Goal: Use online tool/utility: Utilize a website feature to perform a specific function

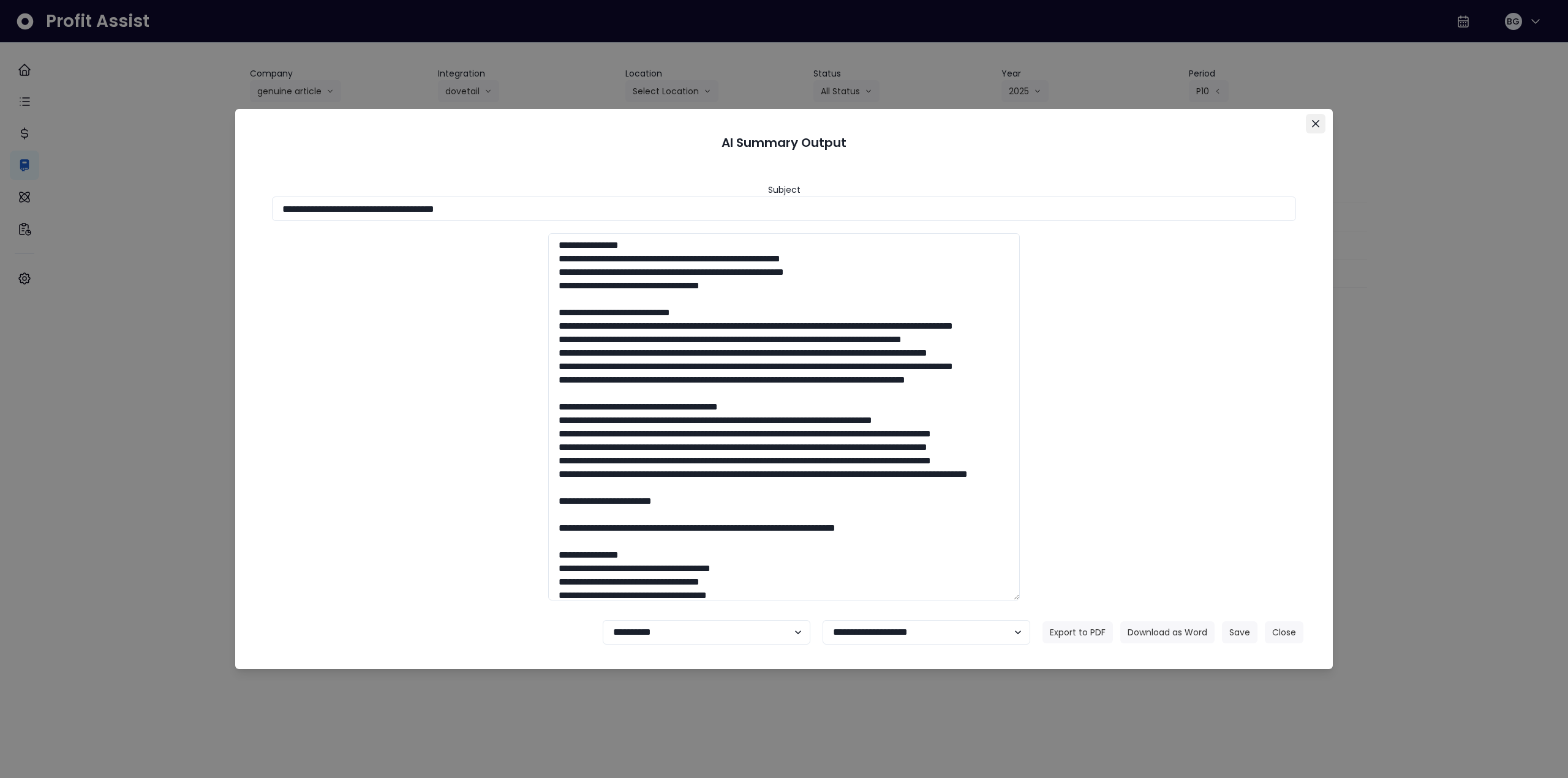
click at [1311, 128] on button "Close" at bounding box center [1315, 123] width 19 height 19
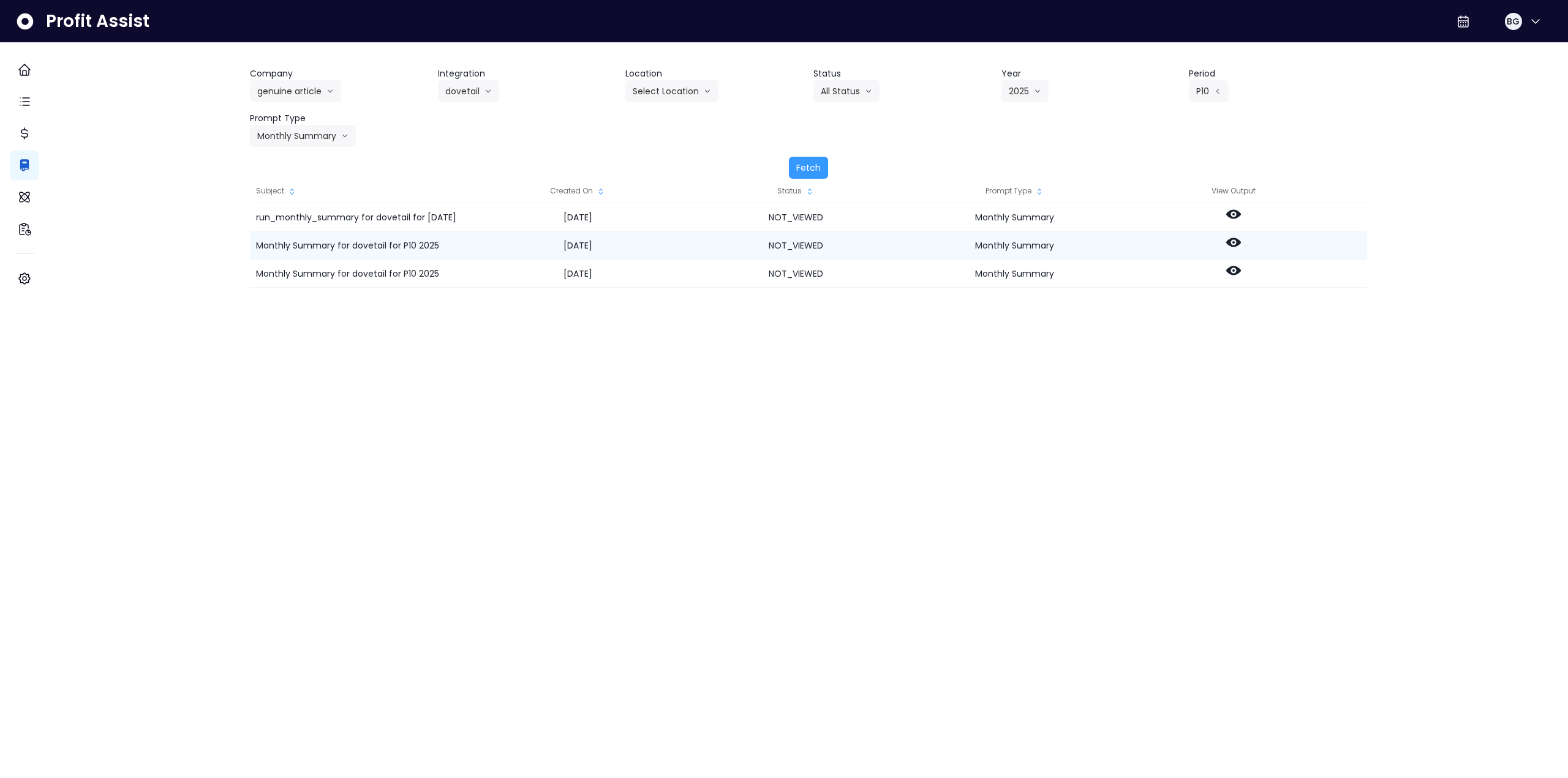
click at [1240, 248] on icon at bounding box center [1233, 242] width 15 height 15
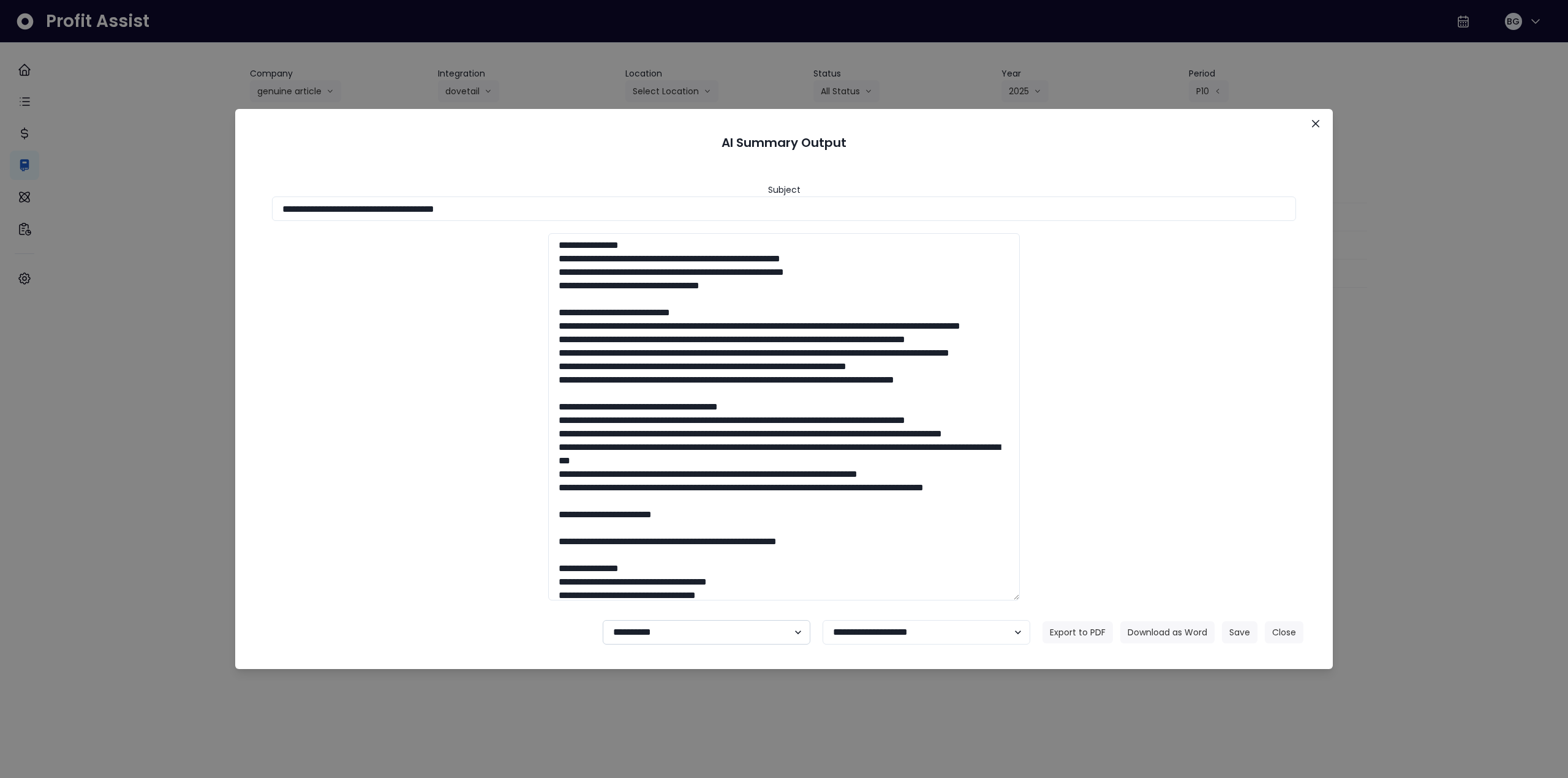
click at [644, 639] on select "**********" at bounding box center [706, 632] width 208 height 25
select select "********"
click at [602, 620] on select "**********" at bounding box center [706, 632] width 208 height 25
click at [1247, 637] on button "Save" at bounding box center [1240, 632] width 36 height 22
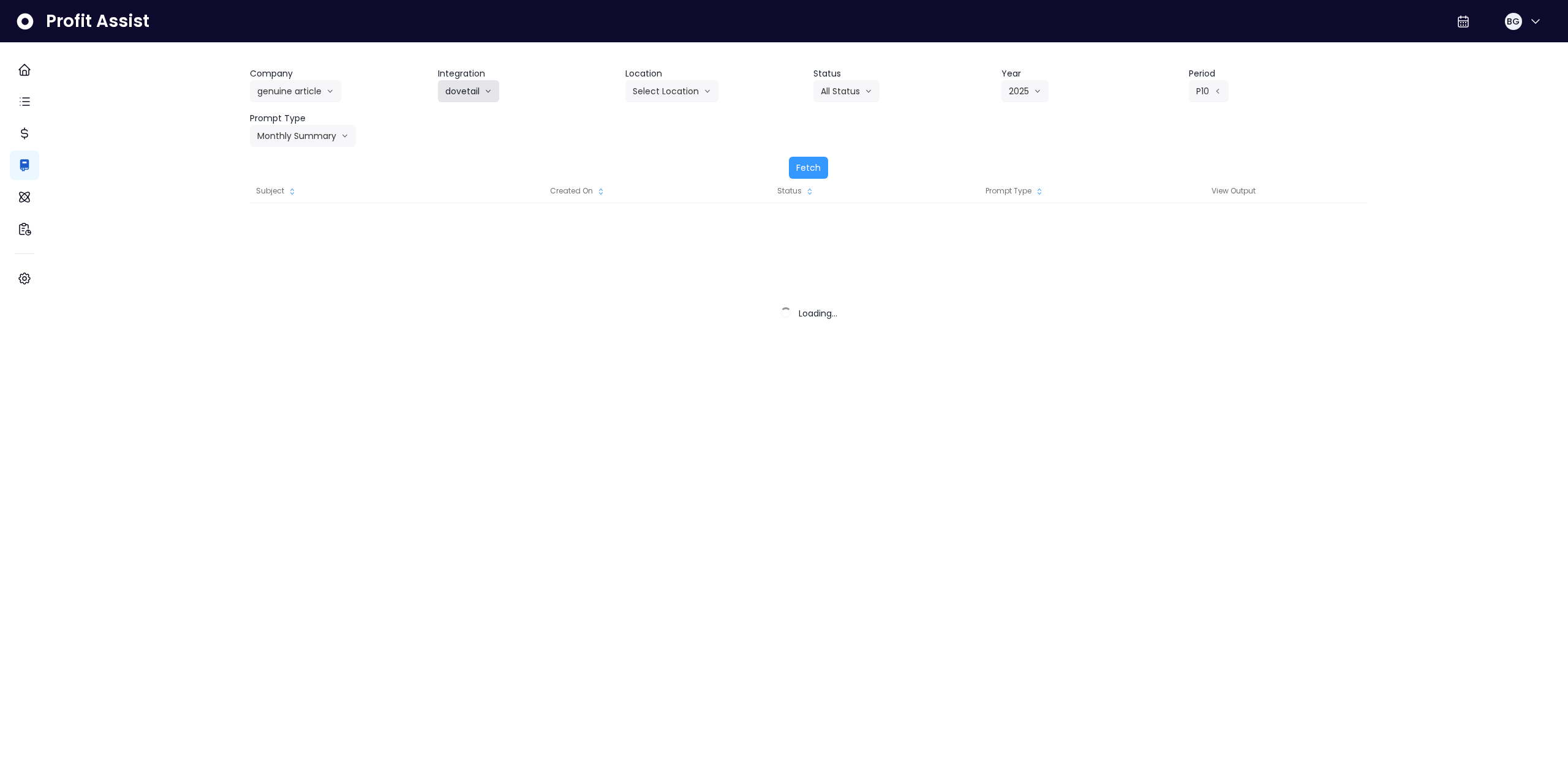
click at [482, 87] on button "dovetail" at bounding box center [468, 91] width 61 height 22
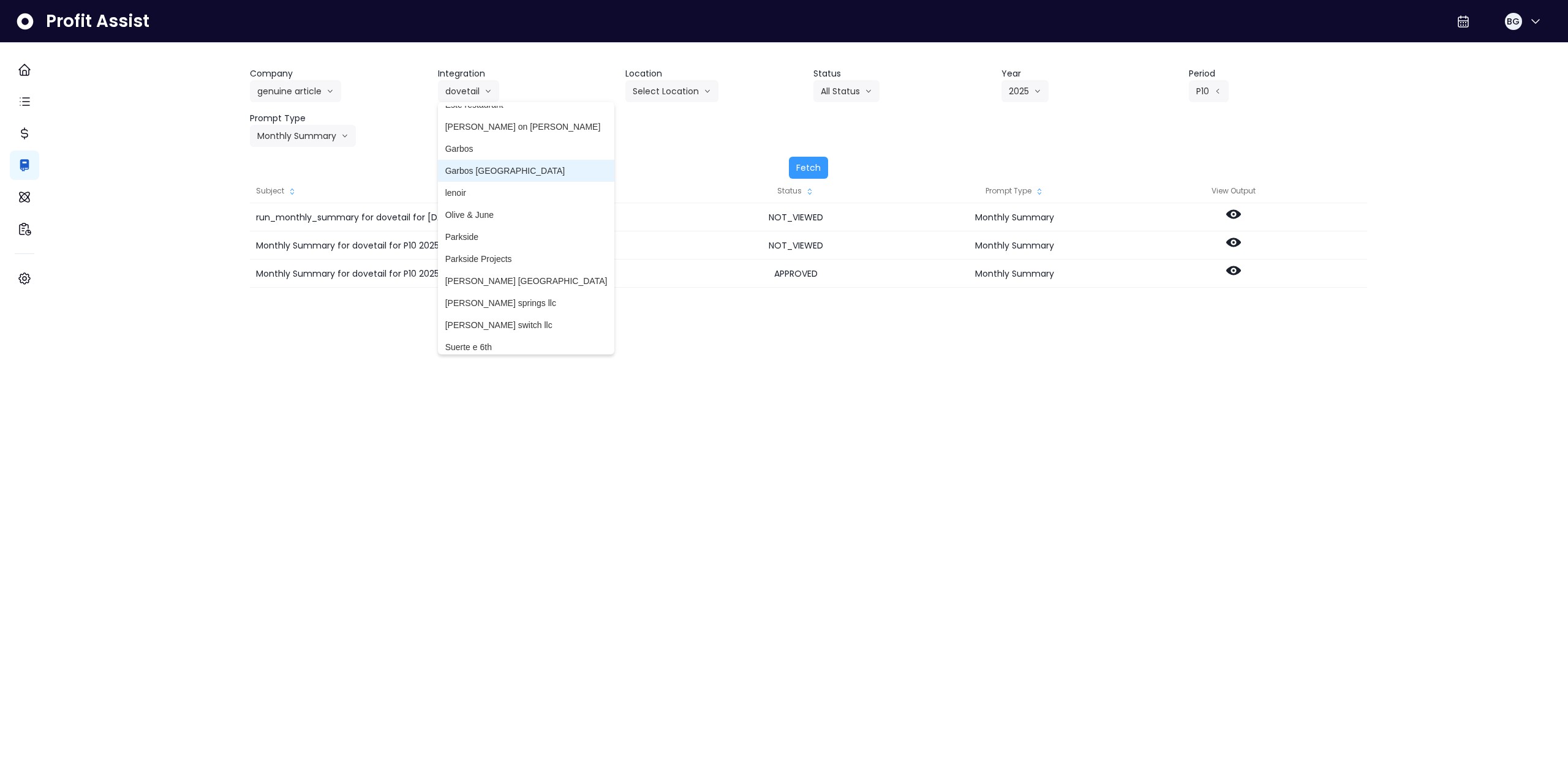
scroll to position [130, 0]
click at [472, 185] on span "lenoir" at bounding box center [527, 186] width 163 height 12
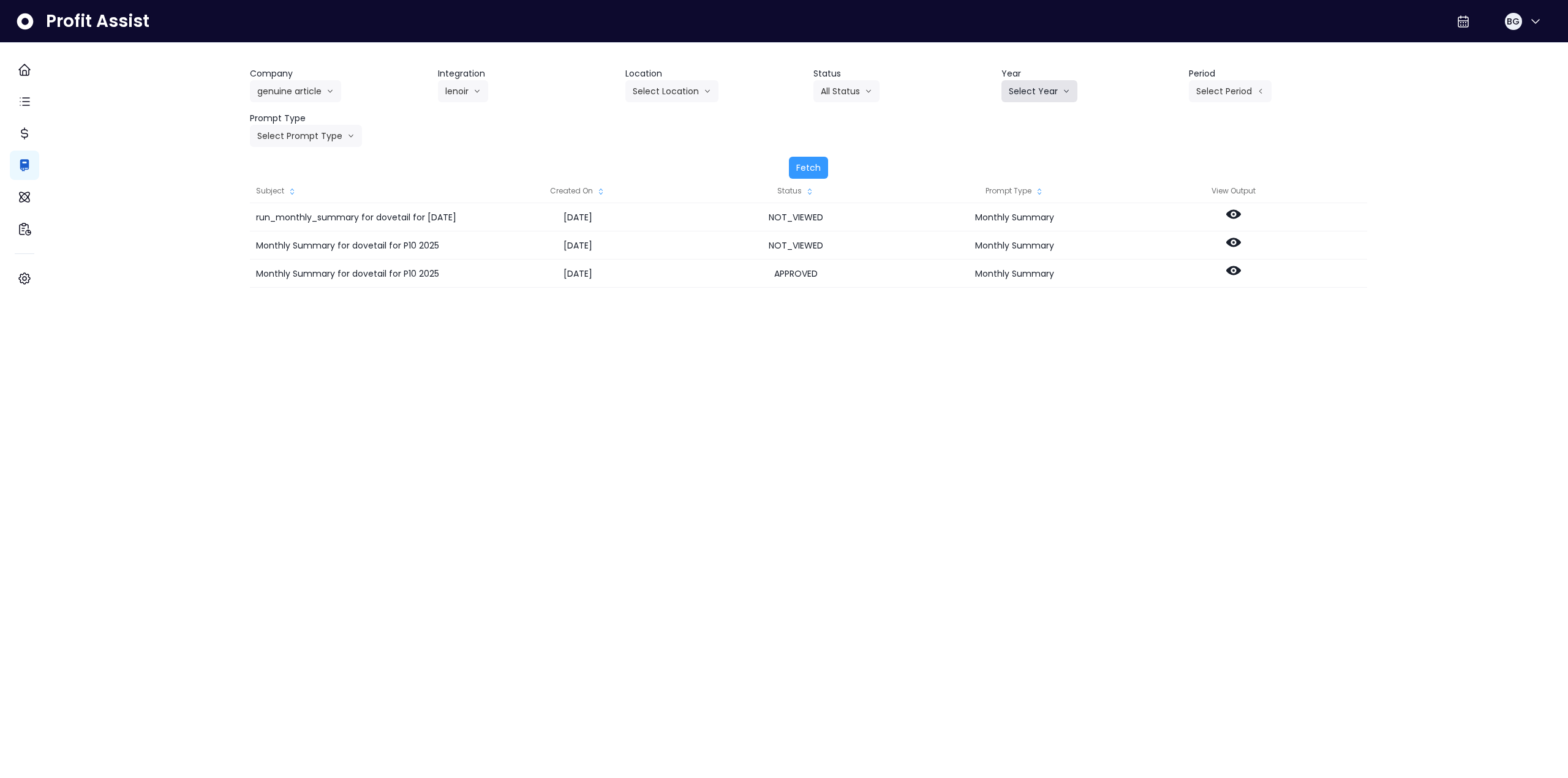
click at [1020, 89] on button "Select Year" at bounding box center [1039, 91] width 76 height 22
click at [1017, 159] on span "2025" at bounding box center [1018, 161] width 19 height 12
click at [1196, 77] on header "Period" at bounding box center [1278, 74] width 178 height 13
click at [1207, 91] on button "Select Period" at bounding box center [1230, 91] width 83 height 22
click at [1158, 286] on li "P10" at bounding box center [1173, 293] width 30 height 22
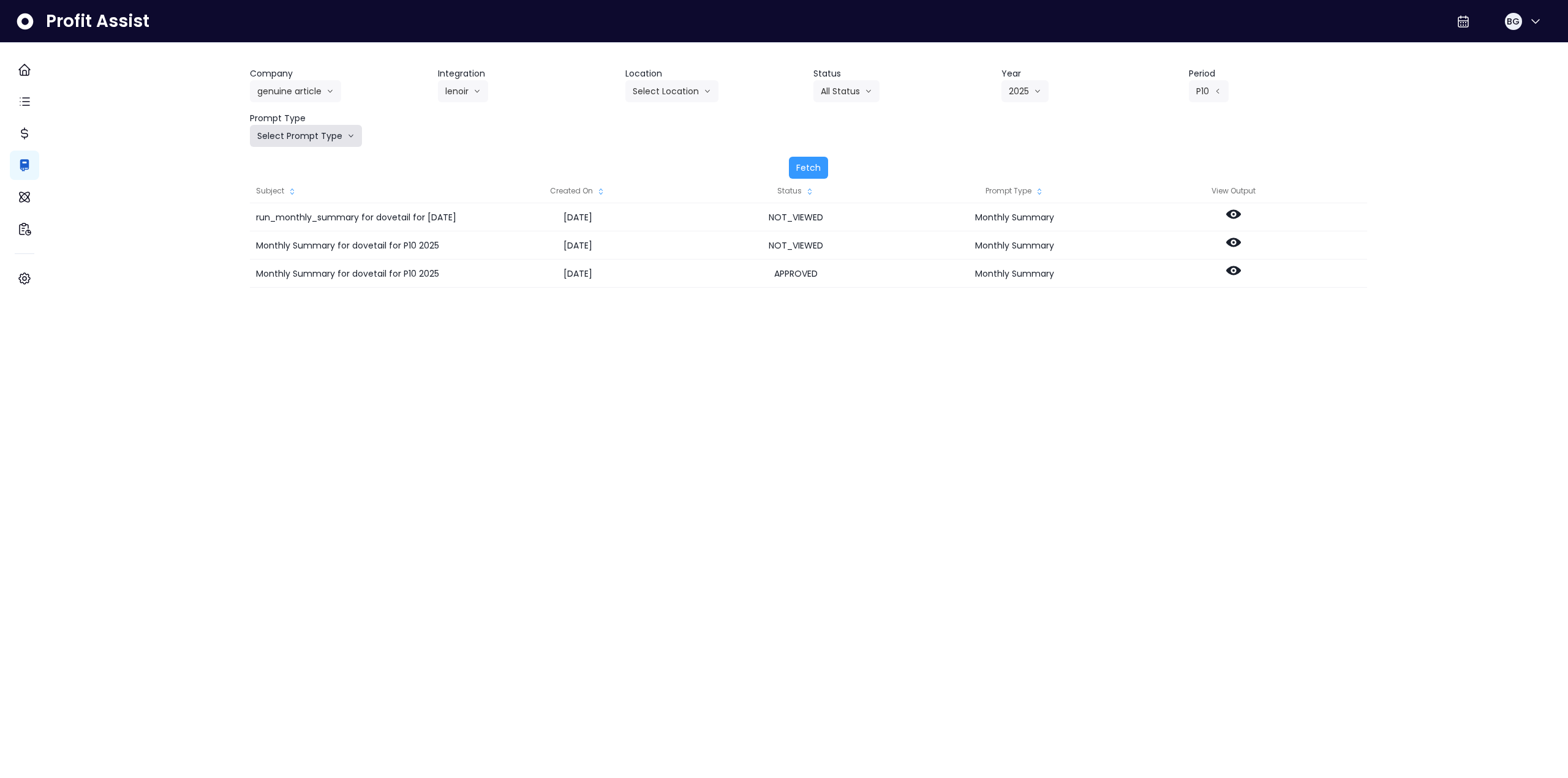
click at [324, 136] on button "Select Prompt Type" at bounding box center [306, 135] width 112 height 22
drag, startPoint x: 301, startPoint y: 244, endPoint x: 400, endPoint y: 232, distance: 99.7
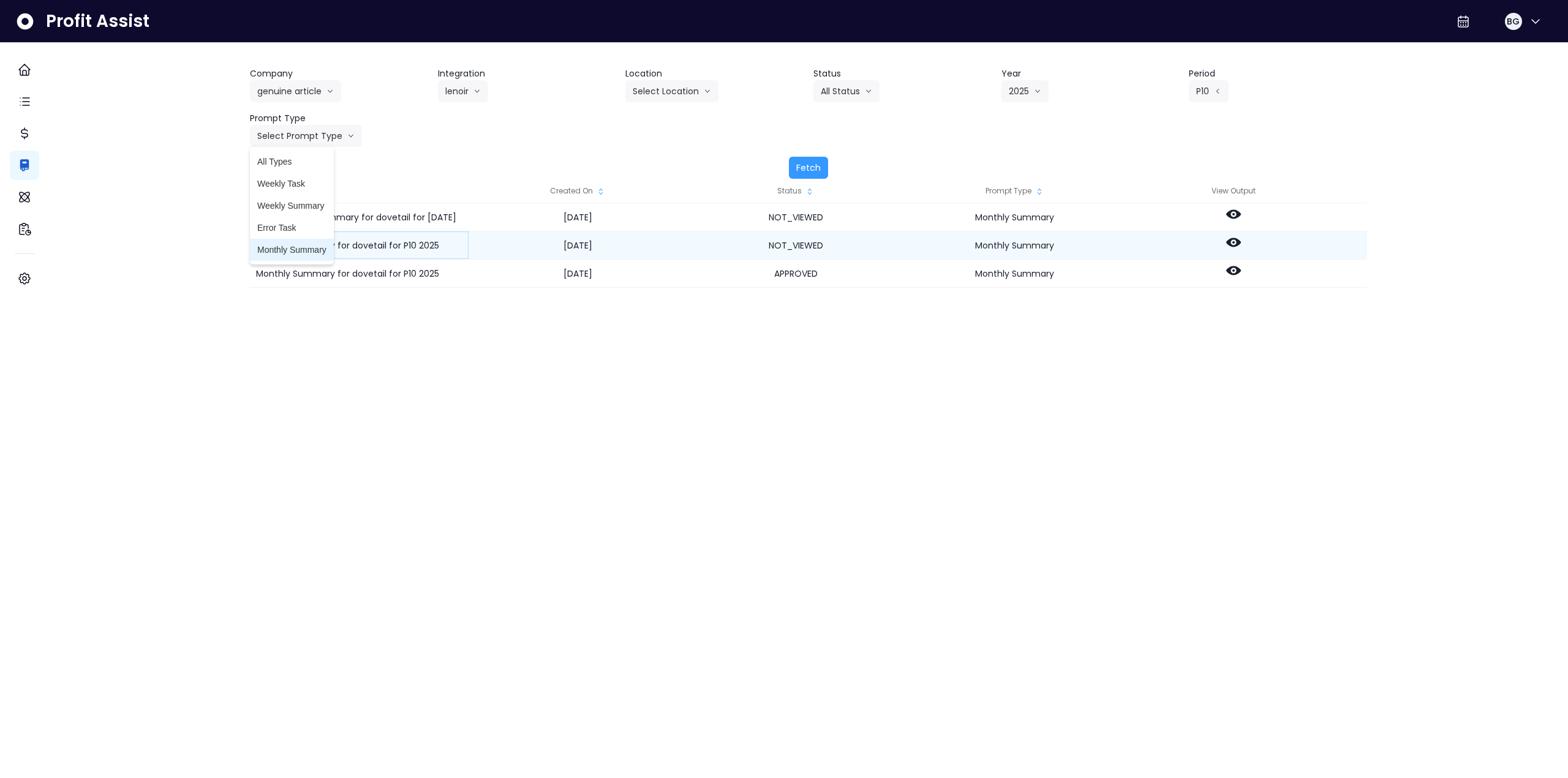
click at [301, 245] on span "Monthly Summary" at bounding box center [291, 250] width 69 height 12
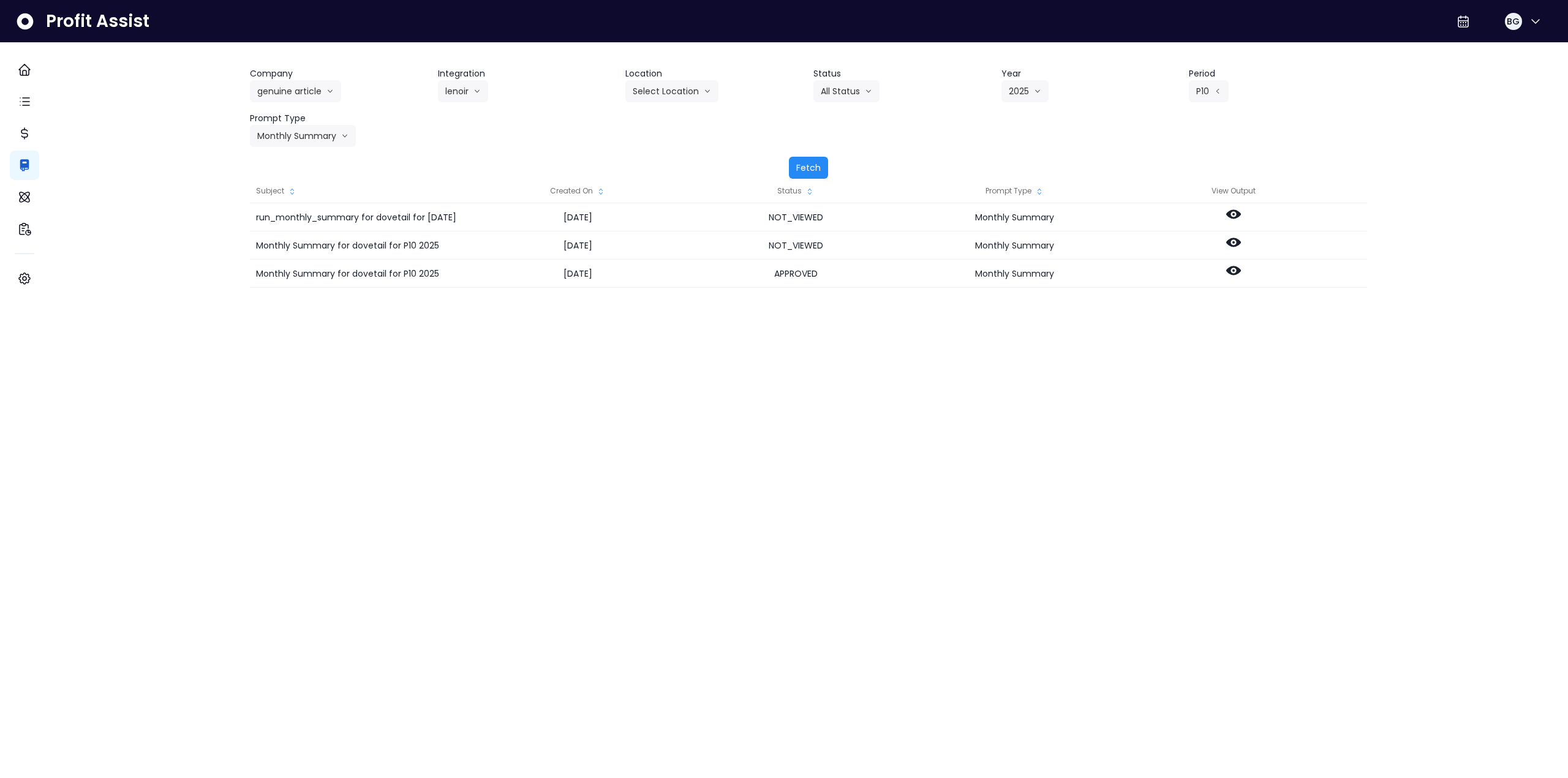
click at [810, 166] on button "Fetch" at bounding box center [808, 167] width 39 height 22
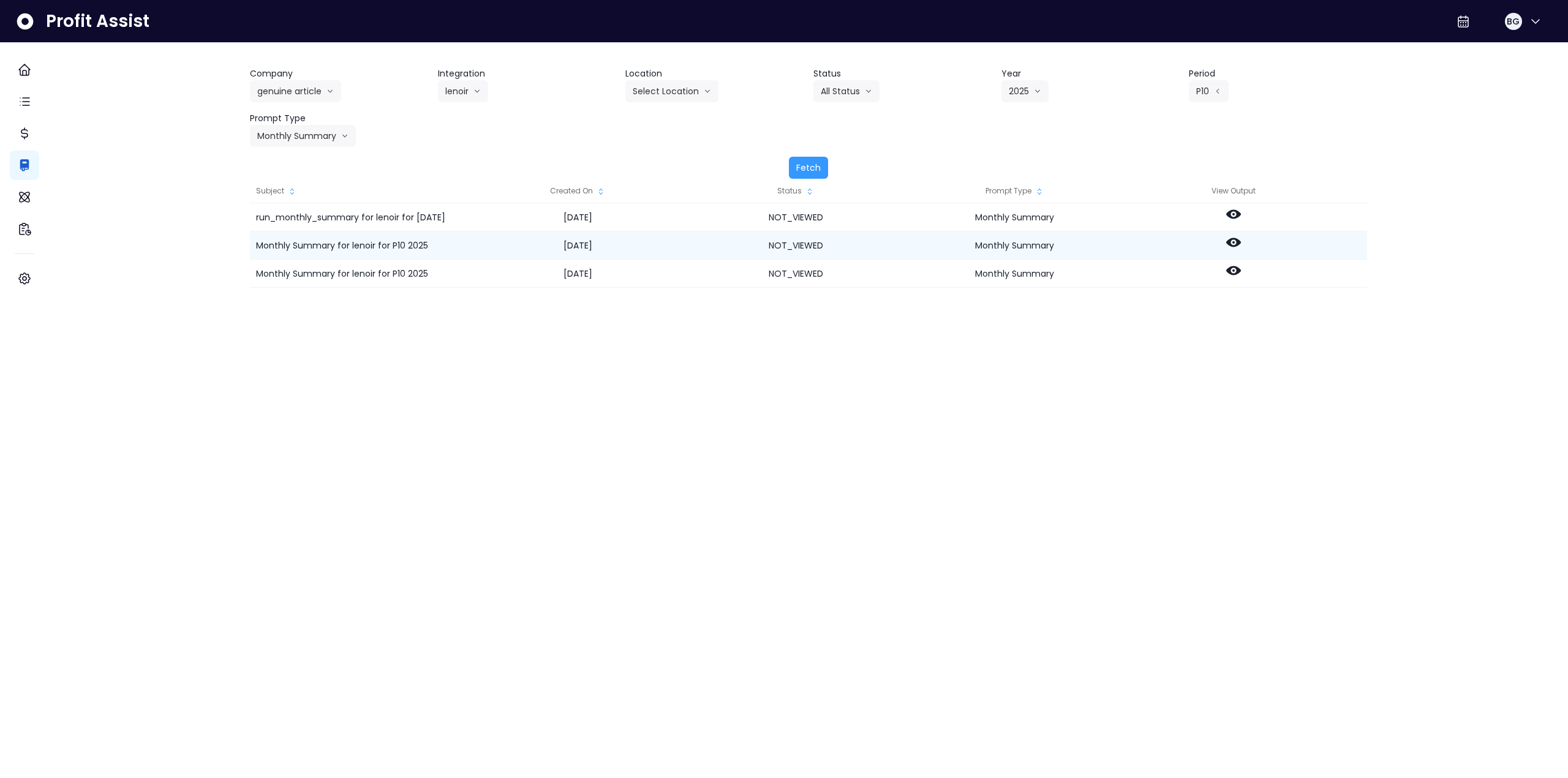
click at [1254, 241] on div at bounding box center [1233, 245] width 218 height 28
click at [1240, 242] on icon at bounding box center [1233, 242] width 15 height 15
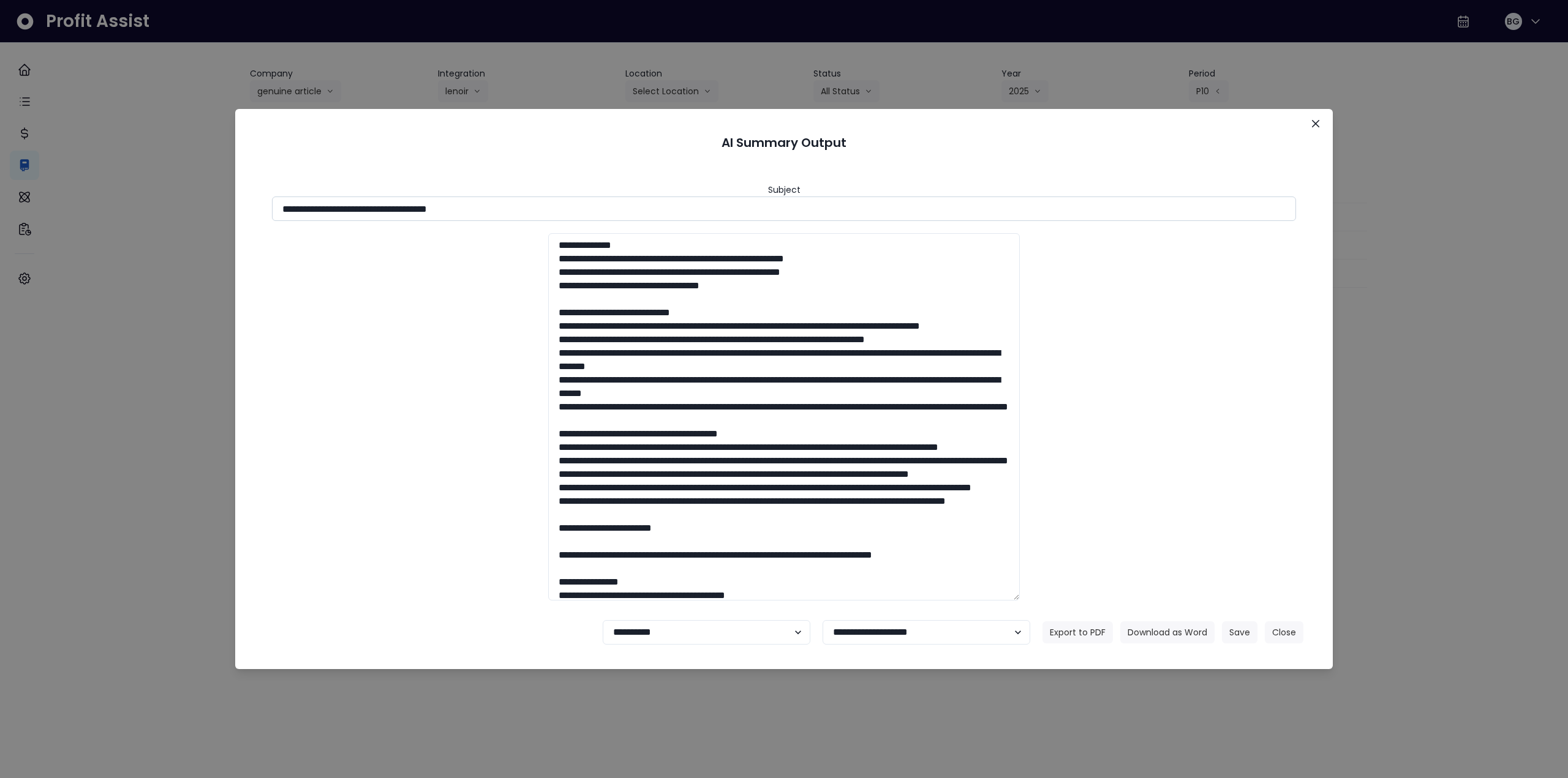
drag, startPoint x: 390, startPoint y: 209, endPoint x: 558, endPoint y: 211, distance: 168.0
click at [558, 210] on input "**********" at bounding box center [784, 209] width 1024 height 25
click at [1141, 631] on button "Download as Word" at bounding box center [1168, 632] width 94 height 22
click at [1398, 447] on div "**********" at bounding box center [784, 389] width 1568 height 778
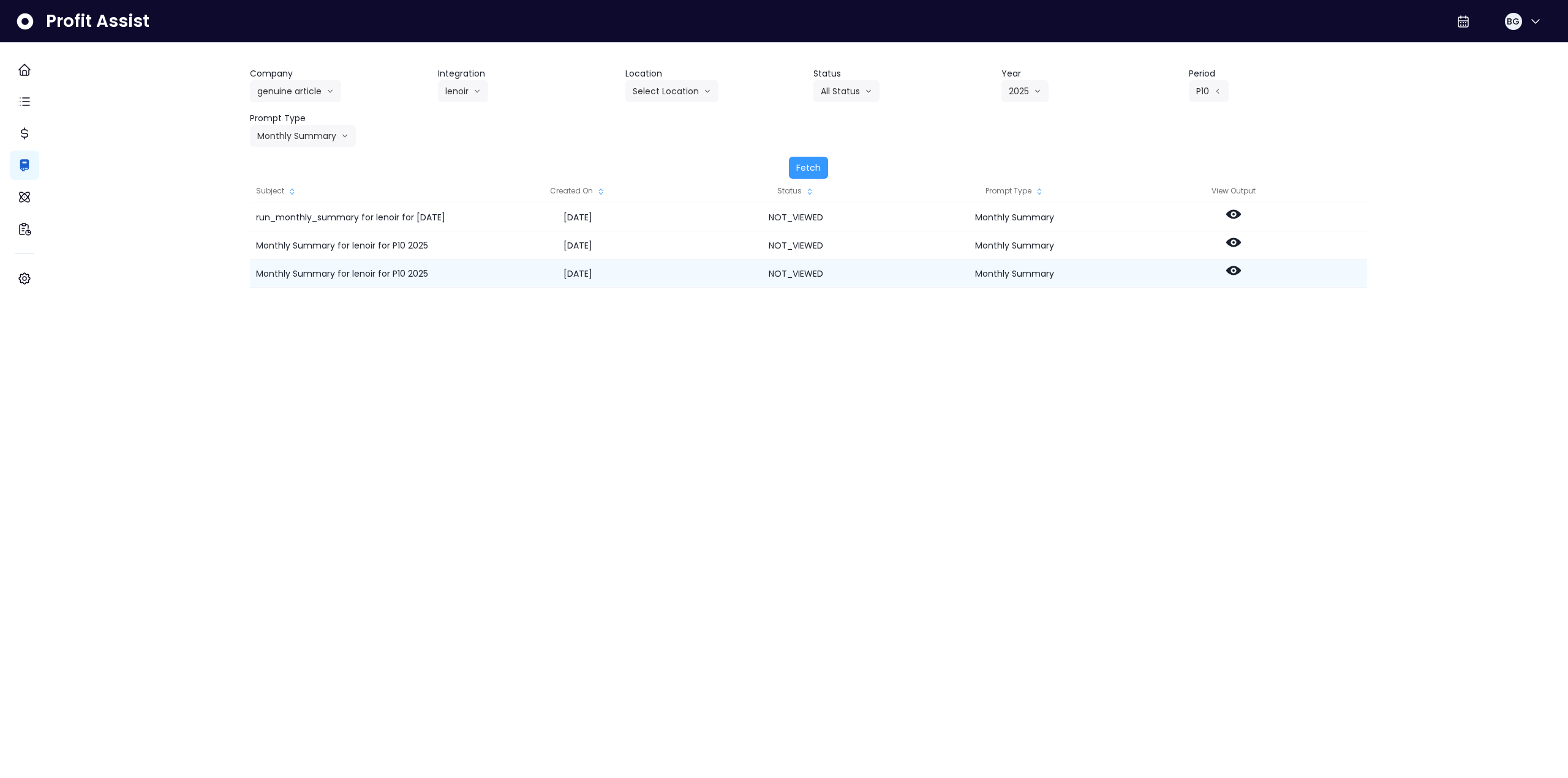
click at [1240, 269] on icon at bounding box center [1233, 271] width 15 height 9
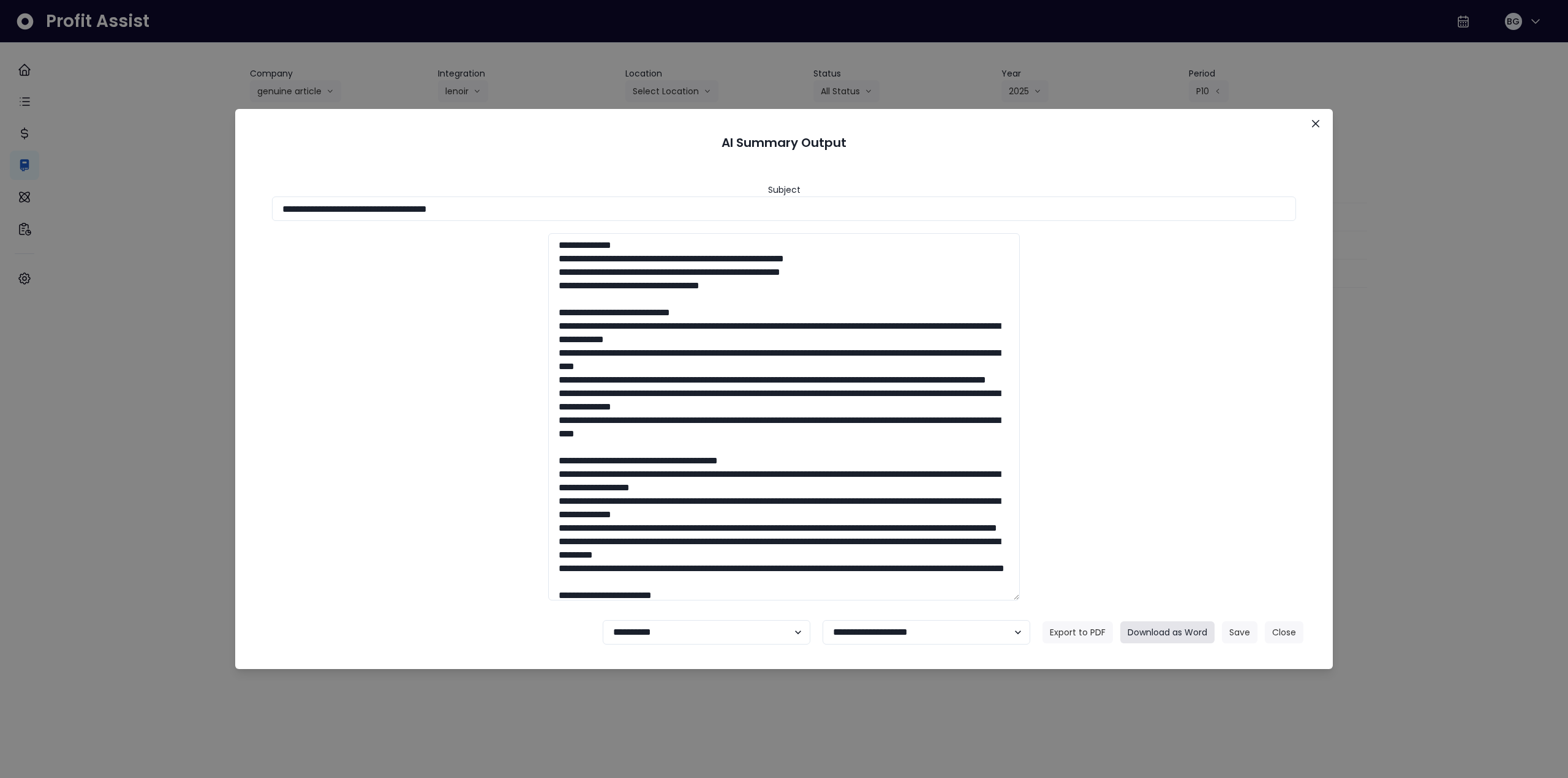
click at [1178, 628] on button "Download as Word" at bounding box center [1168, 632] width 94 height 22
